Goal: Transaction & Acquisition: Purchase product/service

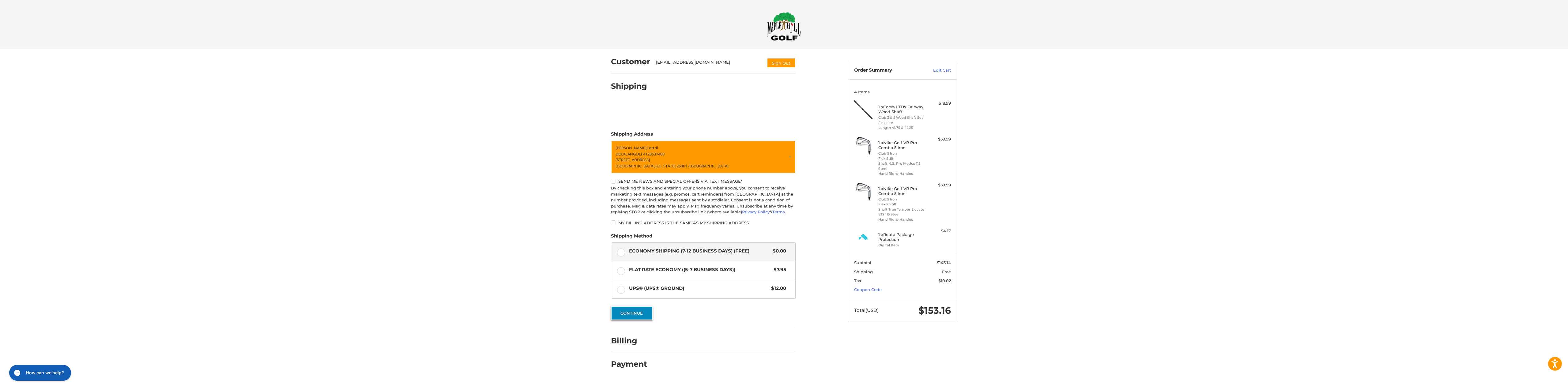
click at [637, 312] on button "Continue" at bounding box center [631, 313] width 41 height 14
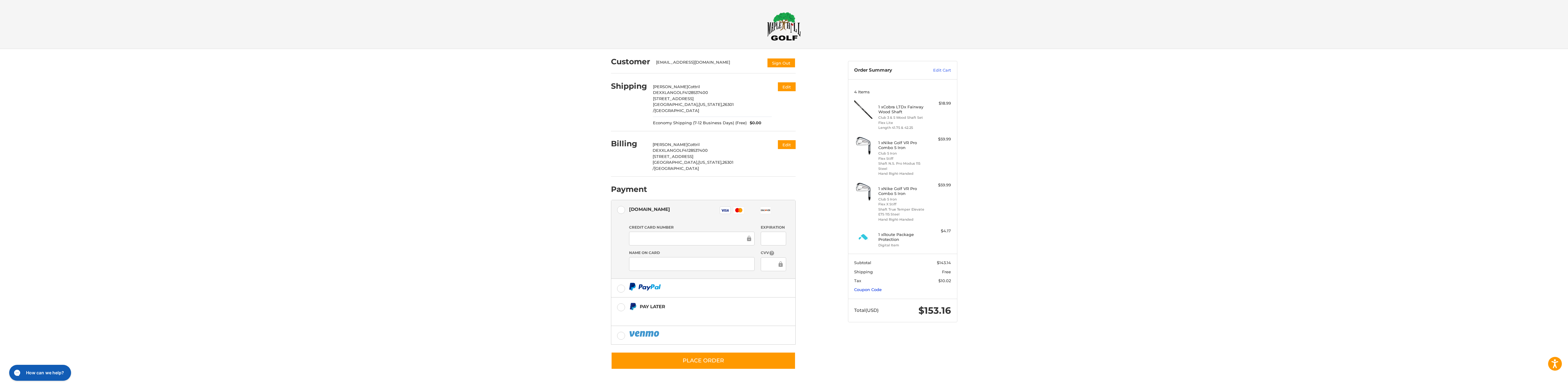
click at [863, 287] on link "Coupon Code" at bounding box center [868, 289] width 28 height 5
paste input "******"
type input "******"
click at [933, 301] on button "Apply" at bounding box center [935, 303] width 33 height 13
drag, startPoint x: 883, startPoint y: 322, endPoint x: 844, endPoint y: 323, distance: 39.0
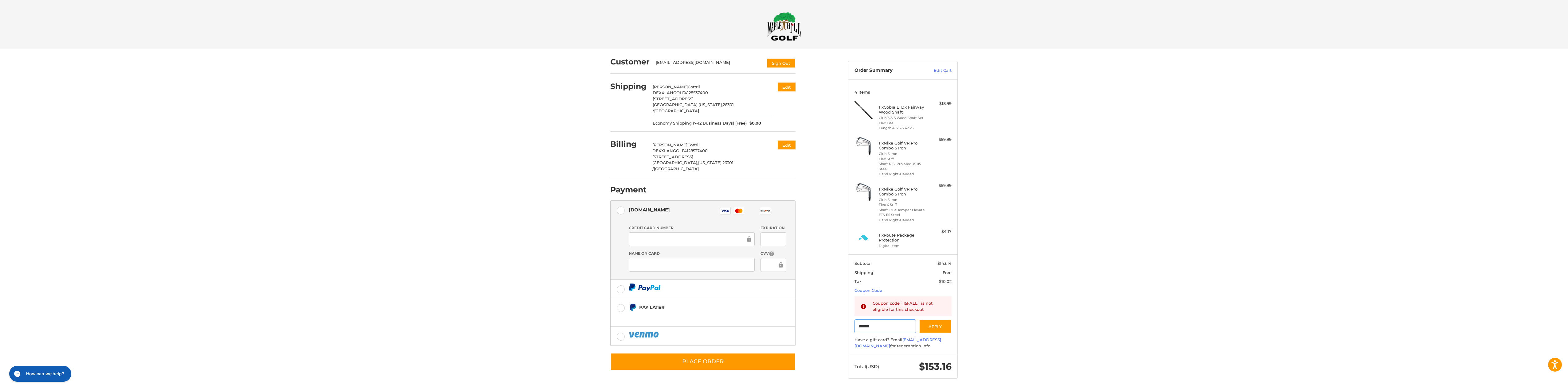
click at [847, 324] on aside "Order Summary Edit Cart 4 Items 1 x Cobra LTDx Fairway Wood Shaft Club 3 & 5 Wo…" at bounding box center [902, 217] width 118 height 336
click at [937, 66] on header "Order Summary Edit Cart" at bounding box center [905, 70] width 109 height 18
click at [944, 73] on link "Edit Cart" at bounding box center [938, 70] width 31 height 6
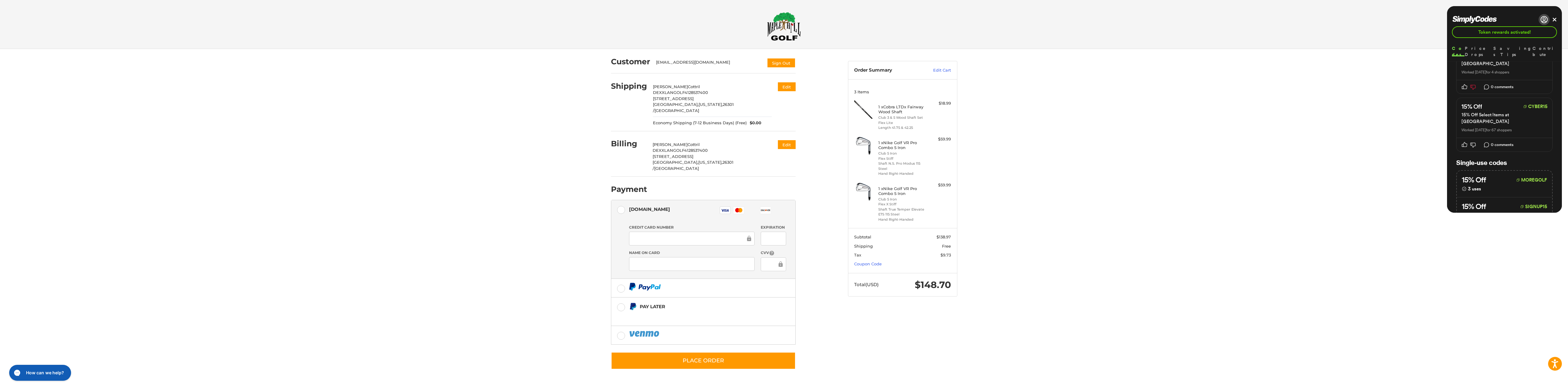
scroll to position [276, 0]
click at [1475, 141] on icon "Code didn't work" at bounding box center [1473, 144] width 6 height 6
click at [1523, 168] on button "WELCOME-1JEA" at bounding box center [1527, 172] width 40 height 8
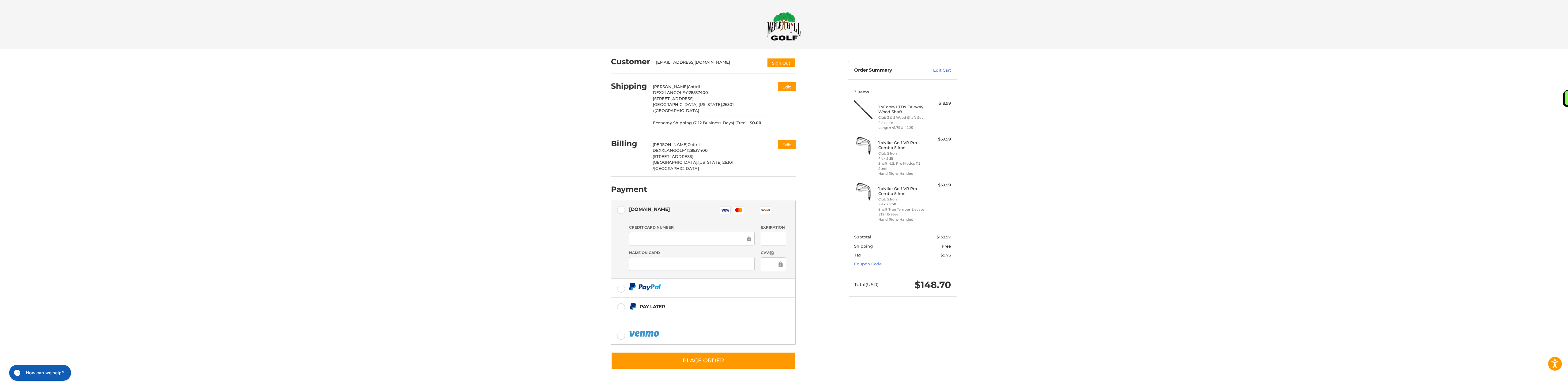
click at [785, 31] on img at bounding box center [784, 26] width 34 height 29
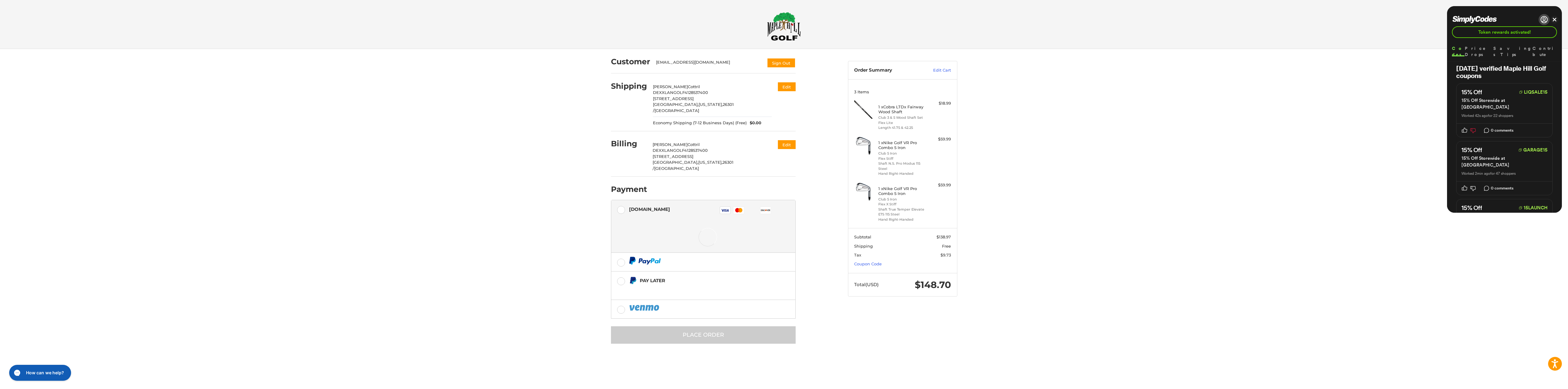
click at [1555, 19] on button "Close" at bounding box center [1554, 19] width 5 height 5
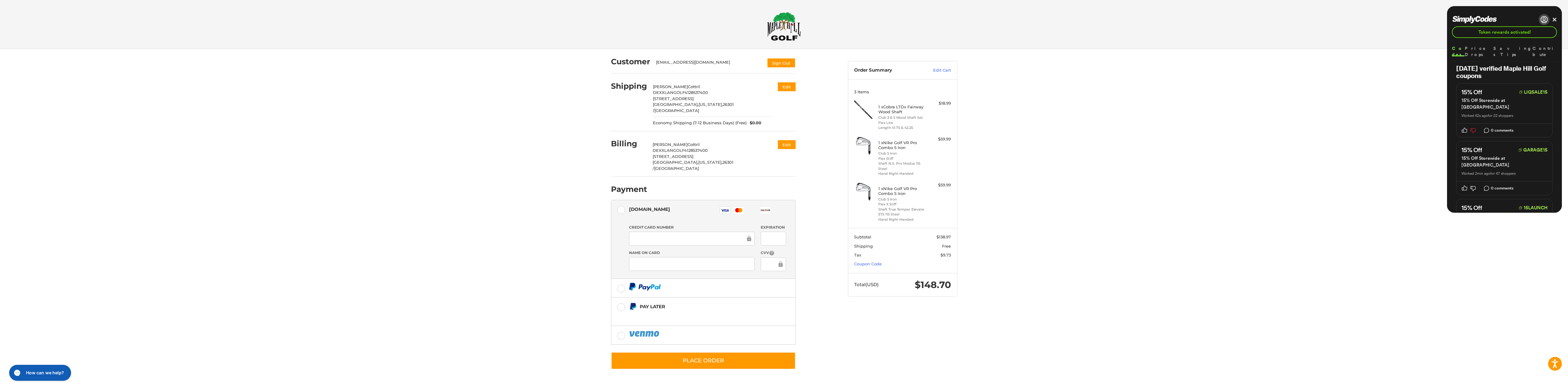
click at [644, 231] on div at bounding box center [691, 238] width 126 height 13
click at [504, 235] on div "Customer Dexxlangolf@gmail.com Sign Out Shipping Brandon Cottril DEXXLANGOLF 41…" at bounding box center [784, 216] width 1568 height 334
